Goal: Information Seeking & Learning: Learn about a topic

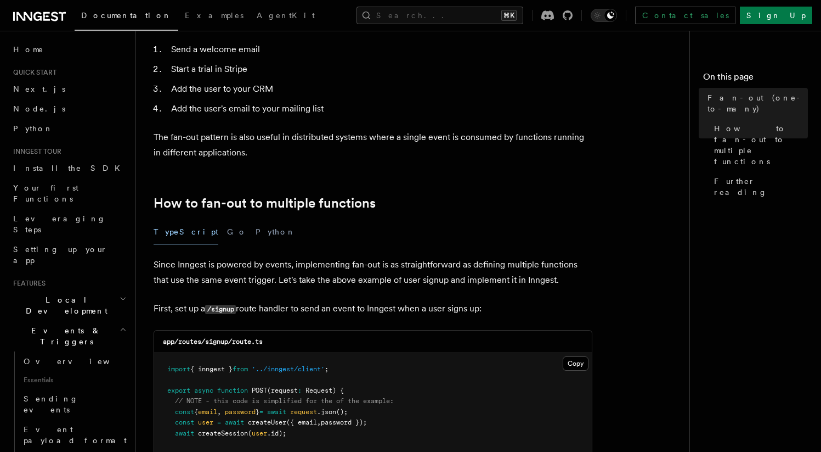
scroll to position [411, 0]
click at [256, 219] on button "Python" at bounding box center [276, 231] width 40 height 25
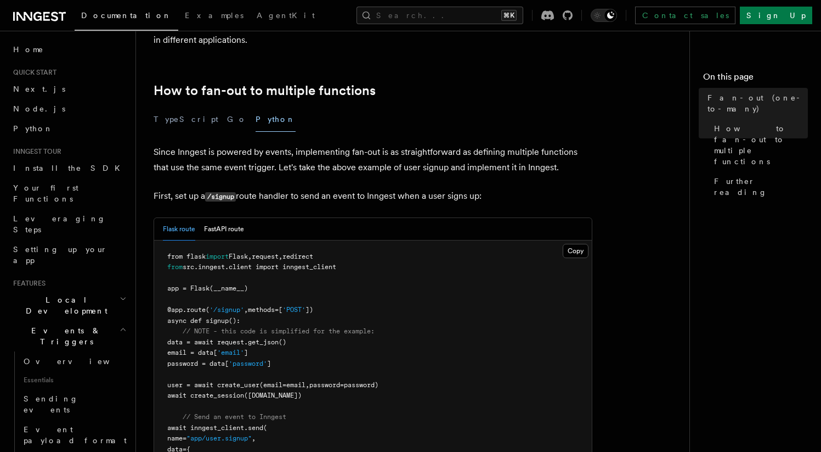
scroll to position [532, 0]
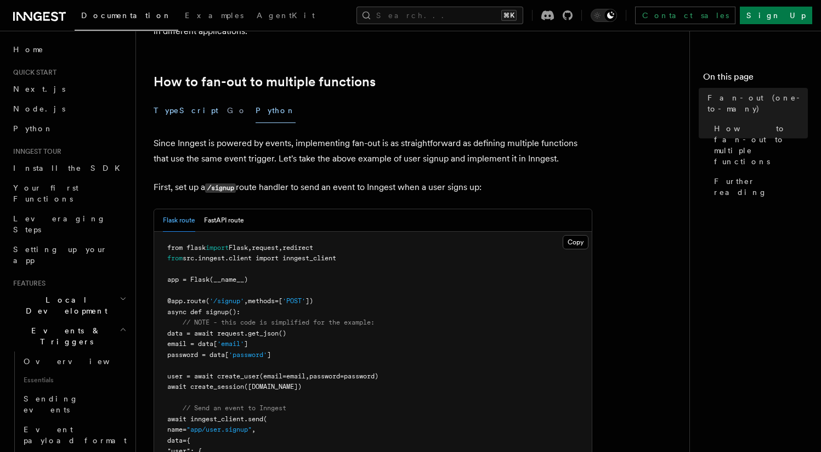
click at [168, 98] on button "TypeScript" at bounding box center [186, 110] width 65 height 25
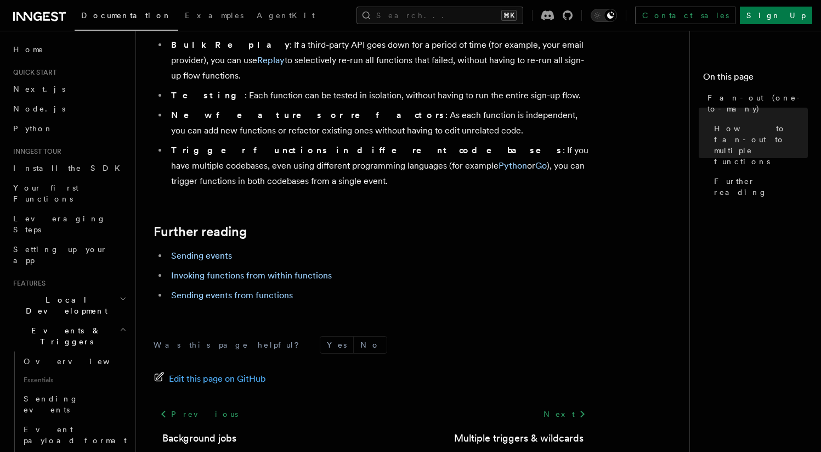
scroll to position [1491, 0]
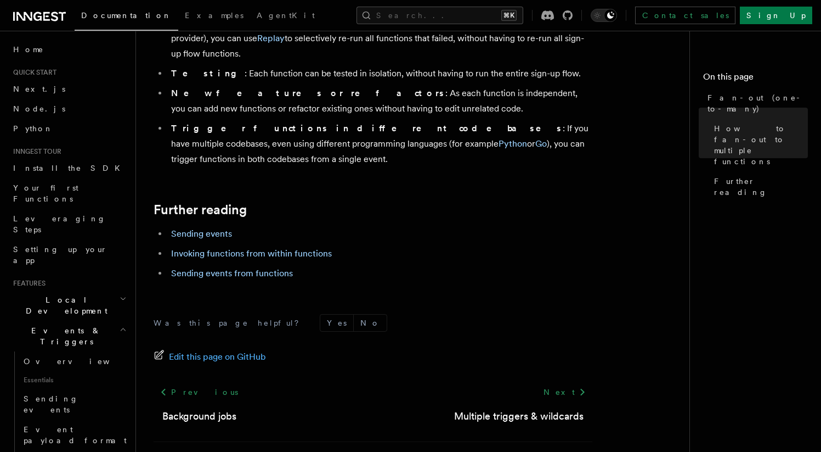
click at [464, 226] on li "Sending events" at bounding box center [380, 233] width 425 height 15
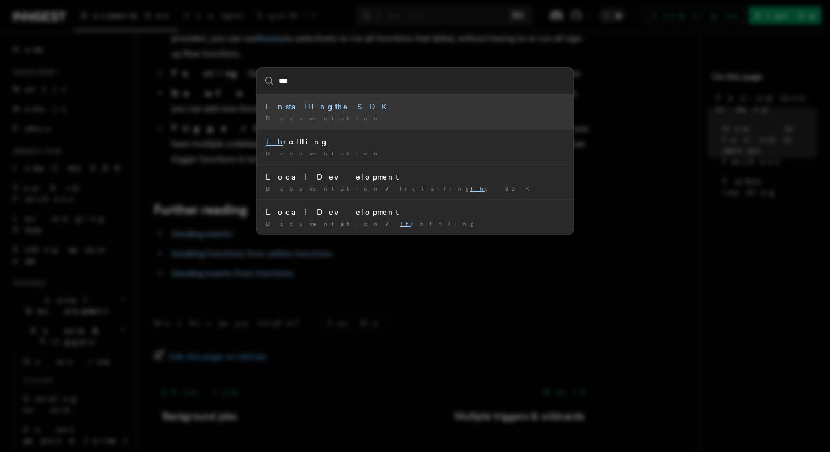
type input "****"
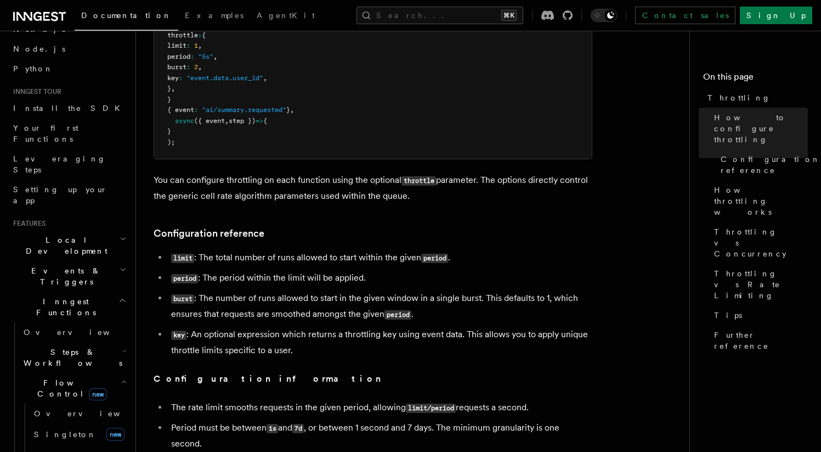
scroll to position [83, 0]
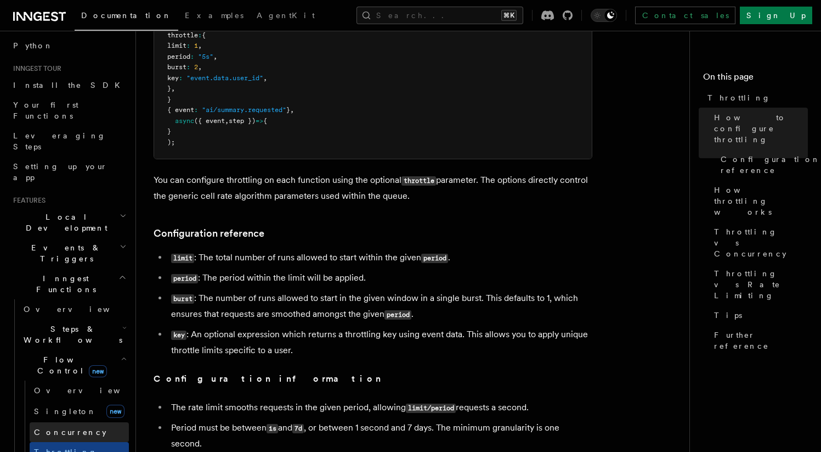
click at [76, 427] on span "Concurrency" at bounding box center [70, 431] width 72 height 9
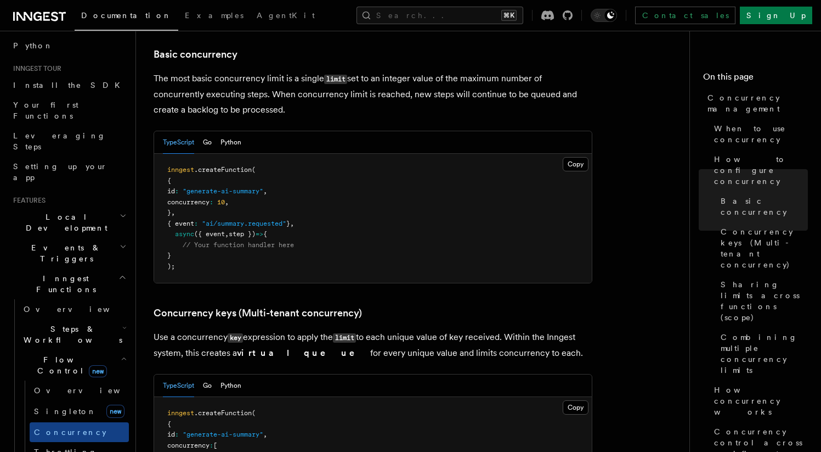
scroll to position [713, 0]
